Goal: Task Accomplishment & Management: Use online tool/utility

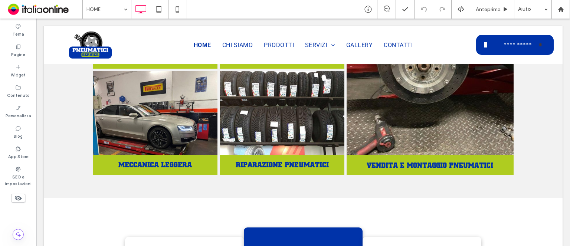
scroll to position [445, 0]
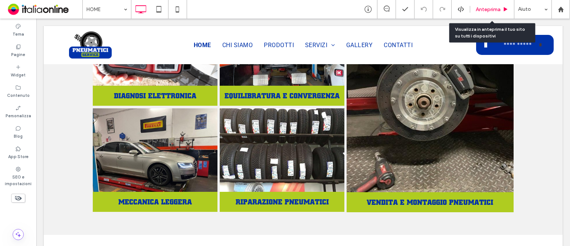
click at [482, 13] on div "Anteprima" at bounding box center [492, 9] width 44 height 19
click at [485, 6] on span "Anteprima" at bounding box center [488, 9] width 25 height 6
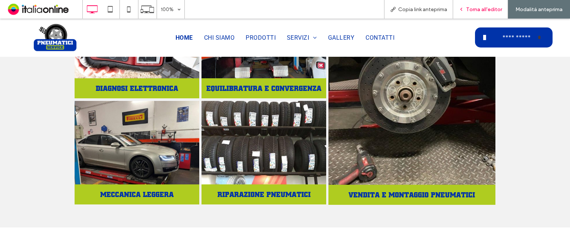
click at [471, 10] on span "Torna all'editor" at bounding box center [484, 9] width 36 height 6
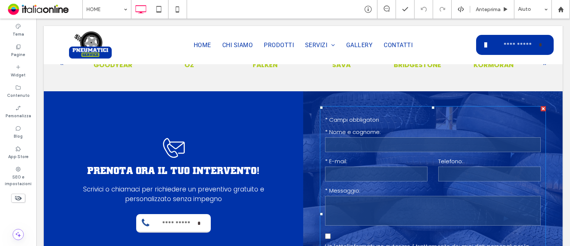
scroll to position [1086, 0]
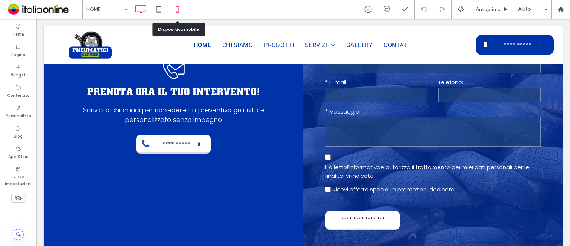
click at [172, 3] on icon at bounding box center [177, 9] width 15 height 15
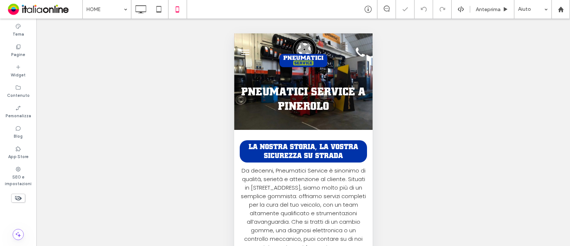
scroll to position [0, 0]
click at [247, 52] on span "menu" at bounding box center [245, 52] width 8 height 1
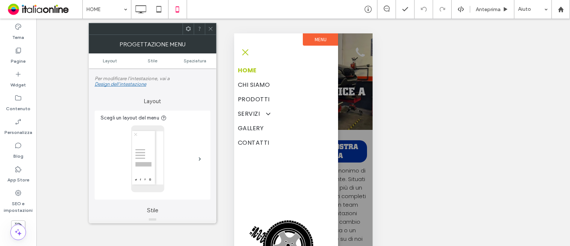
click at [210, 27] on icon at bounding box center [211, 29] width 6 height 6
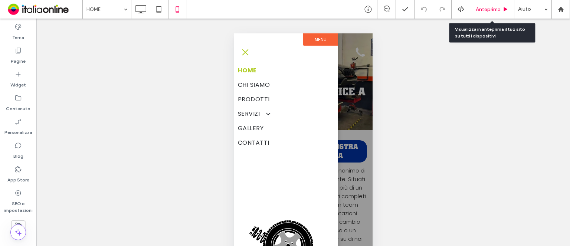
click at [497, 9] on span "Anteprima" at bounding box center [488, 9] width 25 height 6
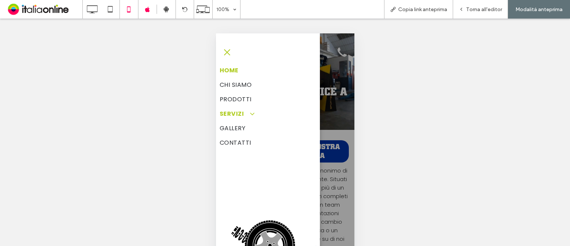
click at [243, 113] on span at bounding box center [248, 114] width 12 height 8
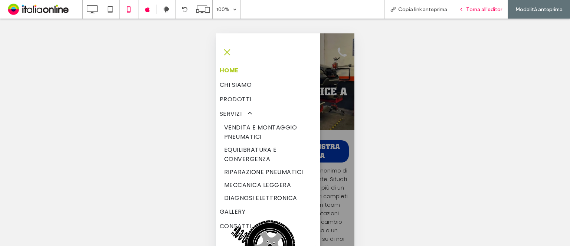
drag, startPoint x: 475, startPoint y: 15, endPoint x: 419, endPoint y: 26, distance: 57.5
click at [476, 14] on div "Torna all'editor" at bounding box center [480, 9] width 55 height 19
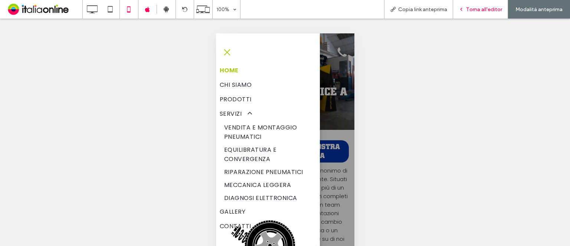
drag, startPoint x: 480, startPoint y: 6, endPoint x: 475, endPoint y: 7, distance: 4.6
click at [475, 7] on span "Torna all'editor" at bounding box center [484, 9] width 36 height 6
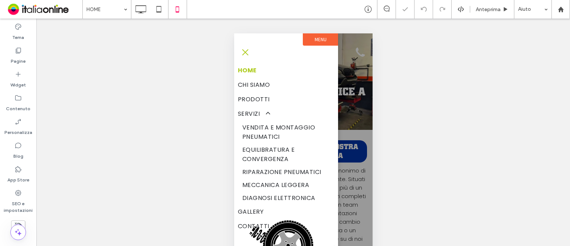
click at [335, 72] on div "Click To Paste HOME CHI SIAMO PRODOTTI SERVIZI VENDITA E MONTAGGIO PNEUMATICI E…" at bounding box center [286, 174] width 104 height 283
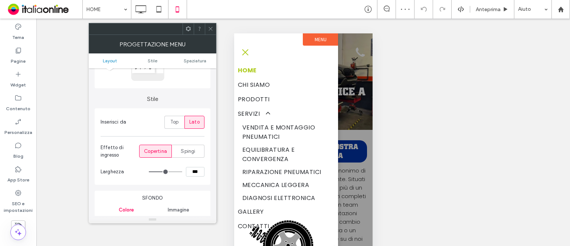
scroll to position [186, 0]
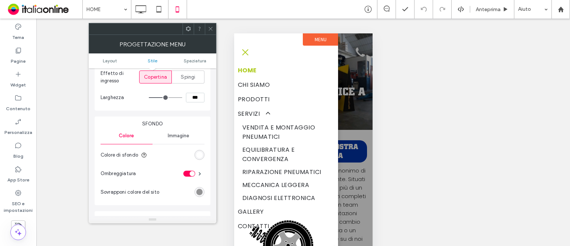
click at [168, 138] on span "Immagine" at bounding box center [179, 136] width 22 height 6
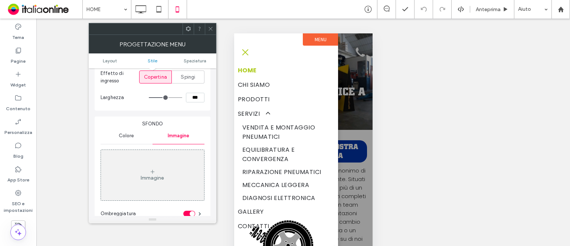
drag, startPoint x: 208, startPoint y: 26, endPoint x: 212, endPoint y: 26, distance: 4.5
click at [208, 26] on icon at bounding box center [211, 29] width 6 height 6
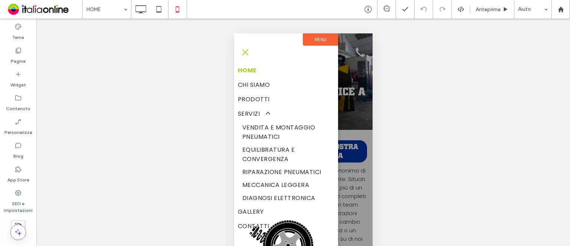
click at [311, 40] on label "Menu" at bounding box center [320, 39] width 35 height 12
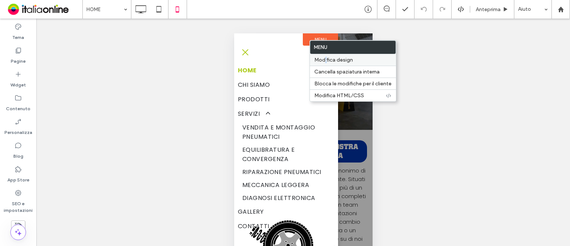
click at [327, 62] on span "Modifica design" at bounding box center [333, 60] width 39 height 6
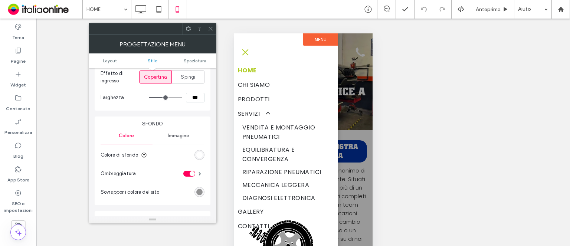
click at [184, 132] on div "Immagine" at bounding box center [179, 136] width 52 height 16
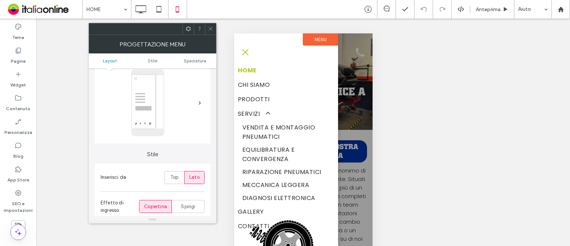
scroll to position [0, 0]
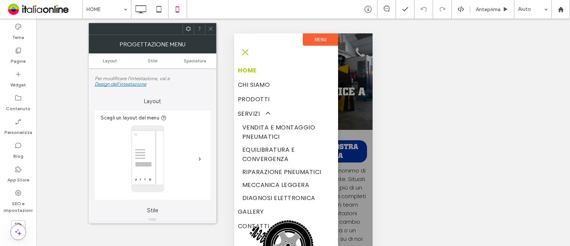
drag, startPoint x: 208, startPoint y: 30, endPoint x: 223, endPoint y: 41, distance: 18.1
click at [208, 30] on icon at bounding box center [211, 29] width 6 height 6
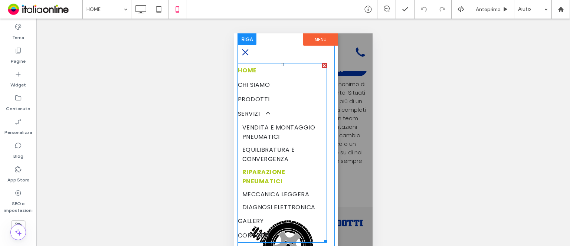
scroll to position [148, 0]
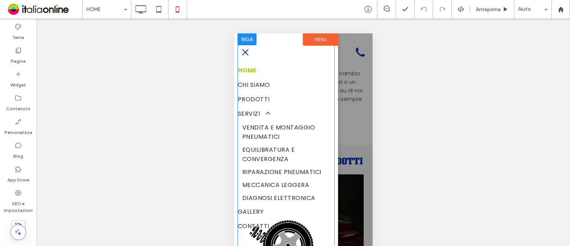
click at [251, 38] on div at bounding box center [247, 39] width 19 height 12
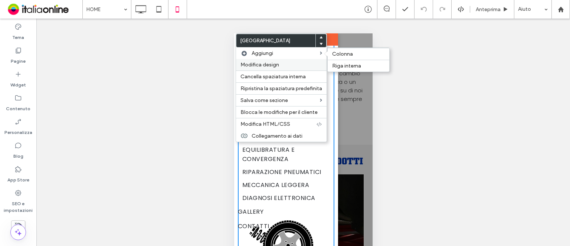
drag, startPoint x: 255, startPoint y: 64, endPoint x: 239, endPoint y: 62, distance: 15.8
click at [255, 64] on span "Modifica design" at bounding box center [260, 65] width 39 height 6
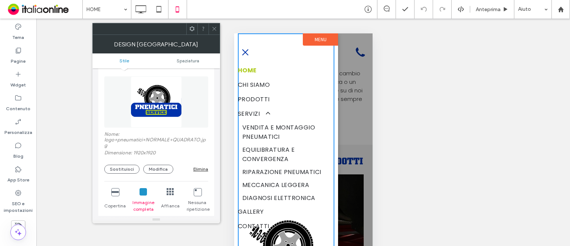
scroll to position [0, 0]
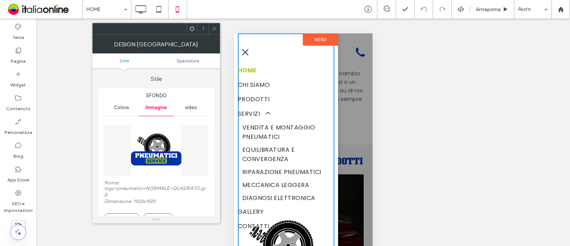
click at [197, 215] on div "Elimina" at bounding box center [200, 218] width 15 height 6
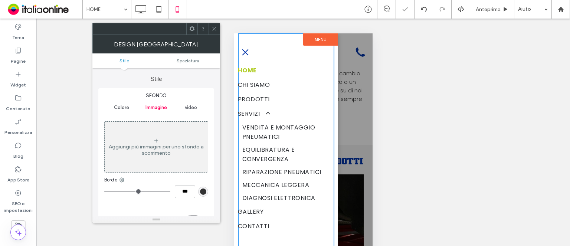
click at [210, 28] on div at bounding box center [214, 28] width 11 height 11
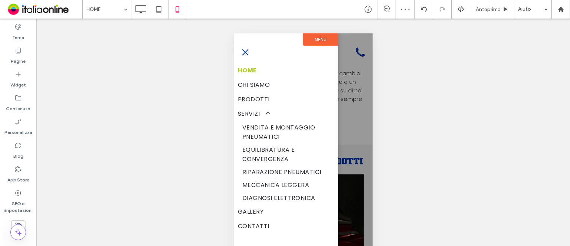
click at [244, 50] on button "menu" at bounding box center [245, 52] width 15 height 15
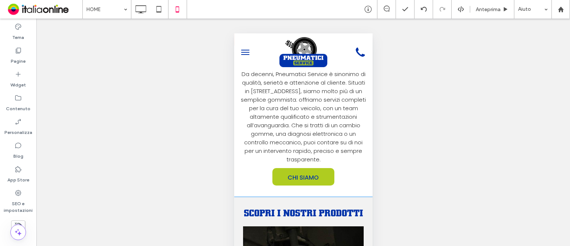
scroll to position [148, 0]
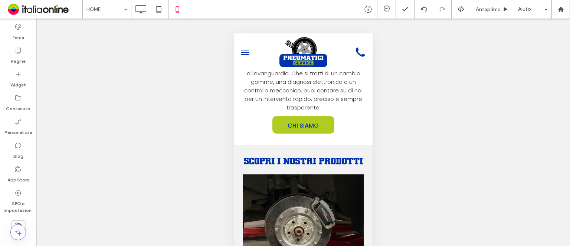
click at [240, 52] on button "menu" at bounding box center [245, 52] width 15 height 15
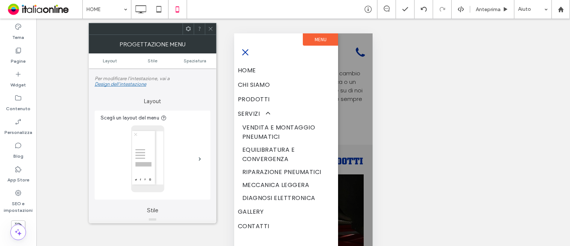
click at [211, 29] on use at bounding box center [211, 29] width 4 height 4
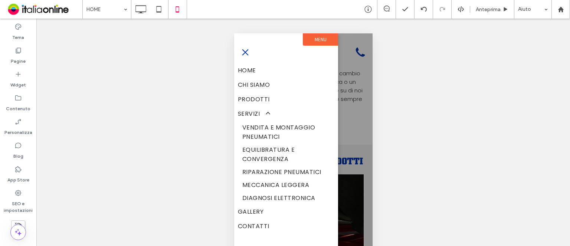
click at [245, 54] on button "menu" at bounding box center [245, 52] width 15 height 15
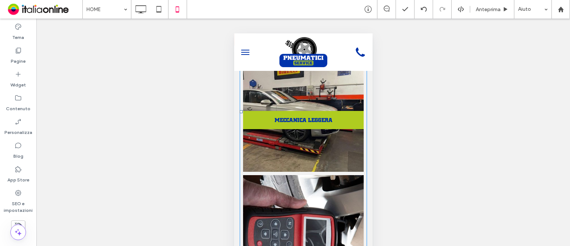
scroll to position [631, 0]
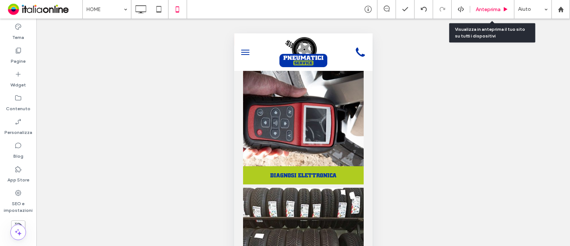
click at [492, 9] on span "Anteprima" at bounding box center [488, 9] width 25 height 6
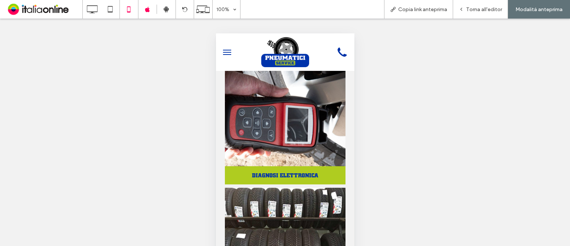
click at [287, 118] on link at bounding box center [285, 124] width 121 height 121
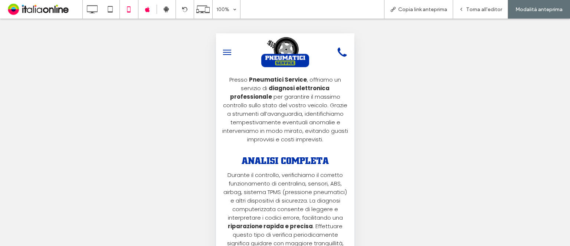
scroll to position [74, 0]
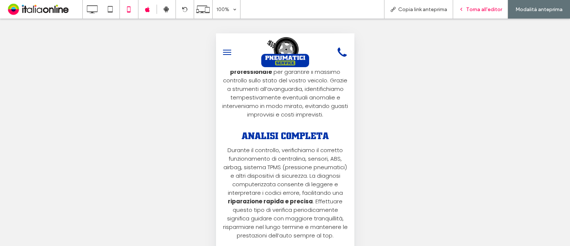
click at [466, 11] on div "Torna all'editor" at bounding box center [480, 9] width 55 height 6
